Goal: Navigation & Orientation: Go to known website

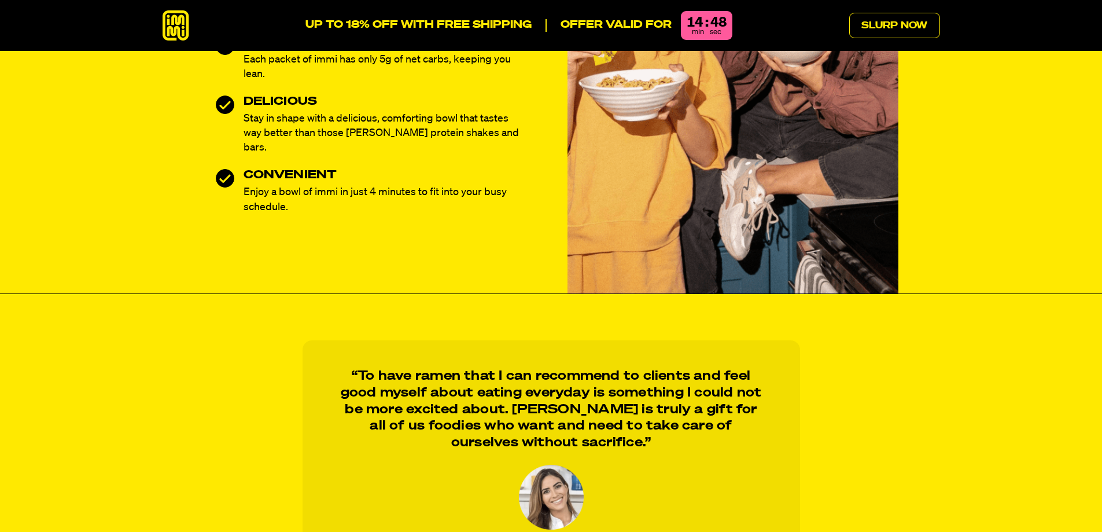
scroll to position [289, 0]
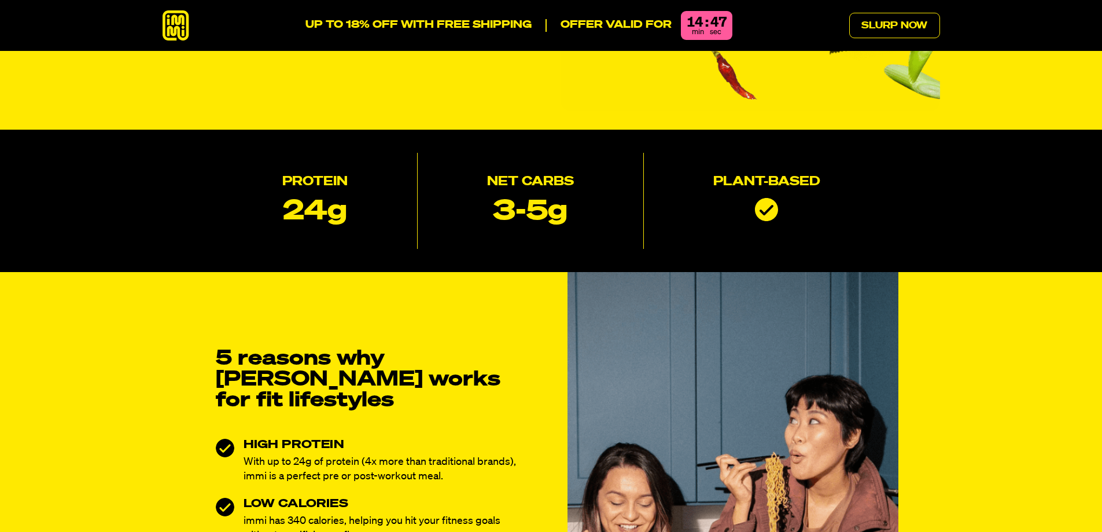
click at [175, 23] on icon at bounding box center [176, 25] width 27 height 31
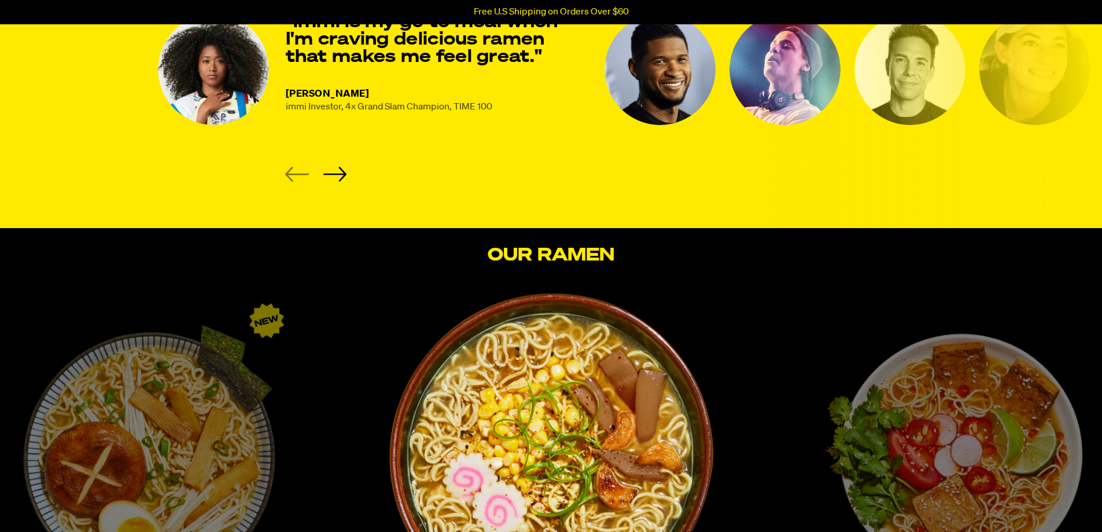
scroll to position [1446, 0]
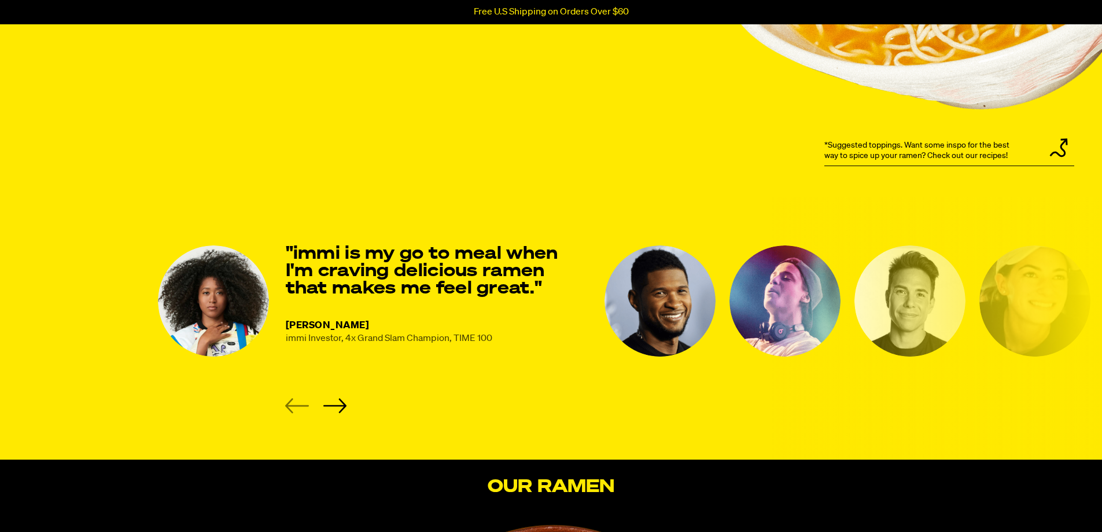
click at [209, 318] on img "1 of 8" at bounding box center [213, 300] width 111 height 111
